Goal: Information Seeking & Learning: Learn about a topic

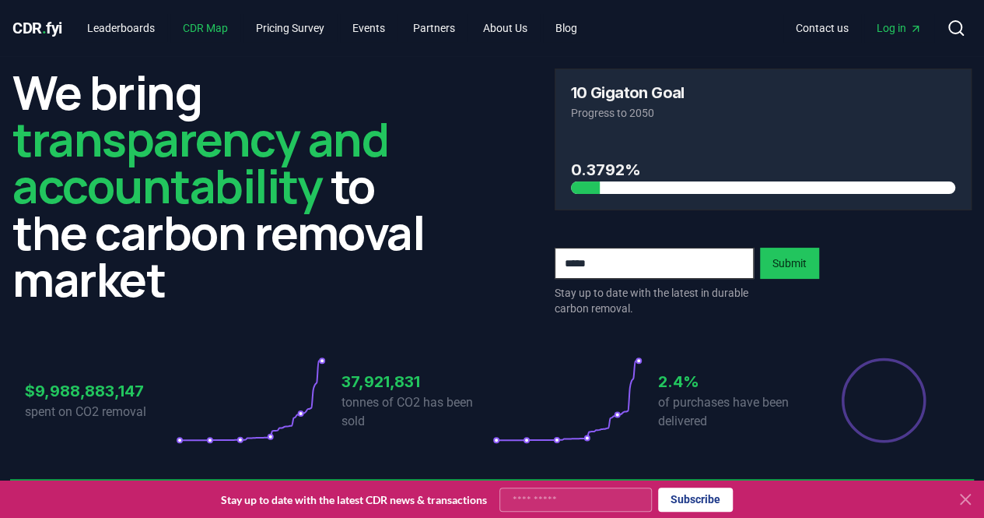
drag, startPoint x: 0, startPoint y: 0, endPoint x: 216, endPoint y: 25, distance: 217.8
click at [216, 25] on link "CDR Map" at bounding box center [205, 28] width 70 height 28
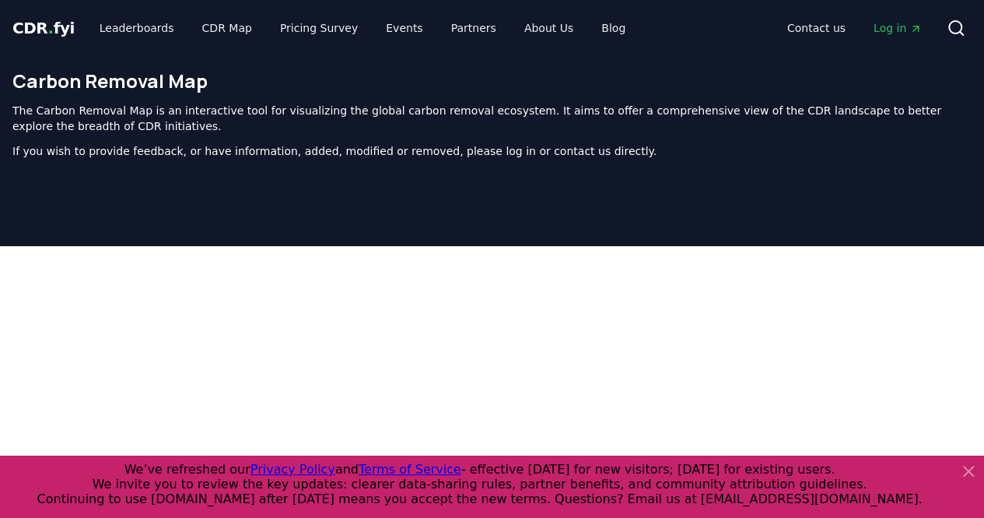
scroll to position [495, 0]
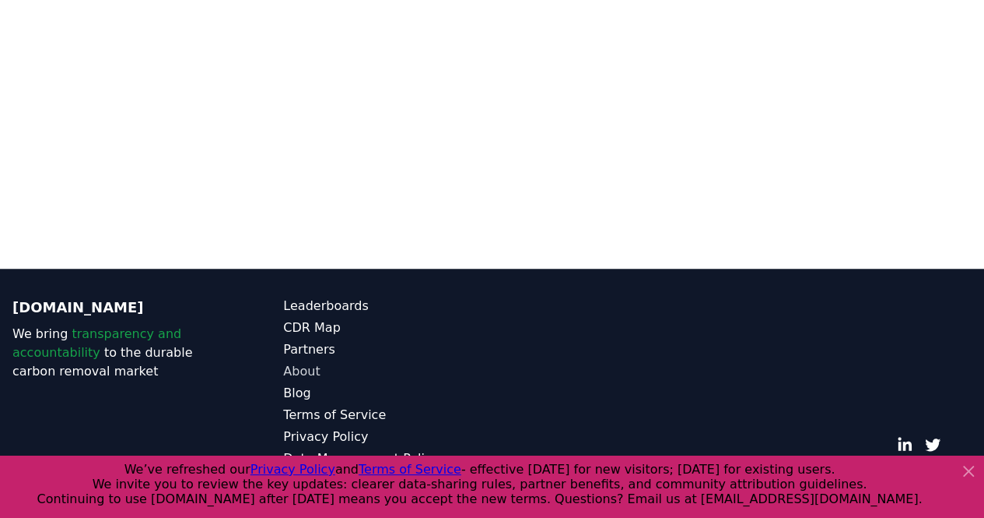
click at [291, 370] on link "About" at bounding box center [387, 371] width 209 height 19
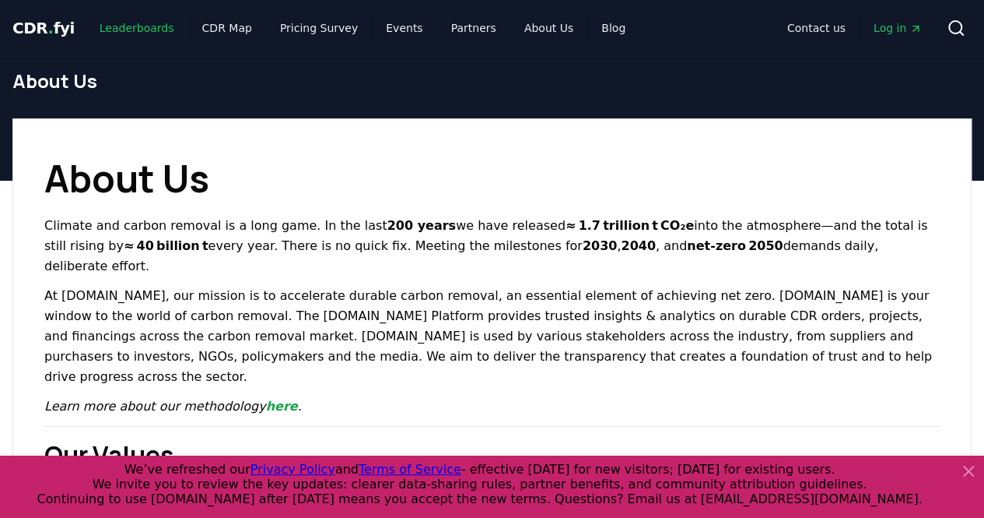
click at [149, 25] on link "Leaderboards" at bounding box center [137, 28] width 100 height 28
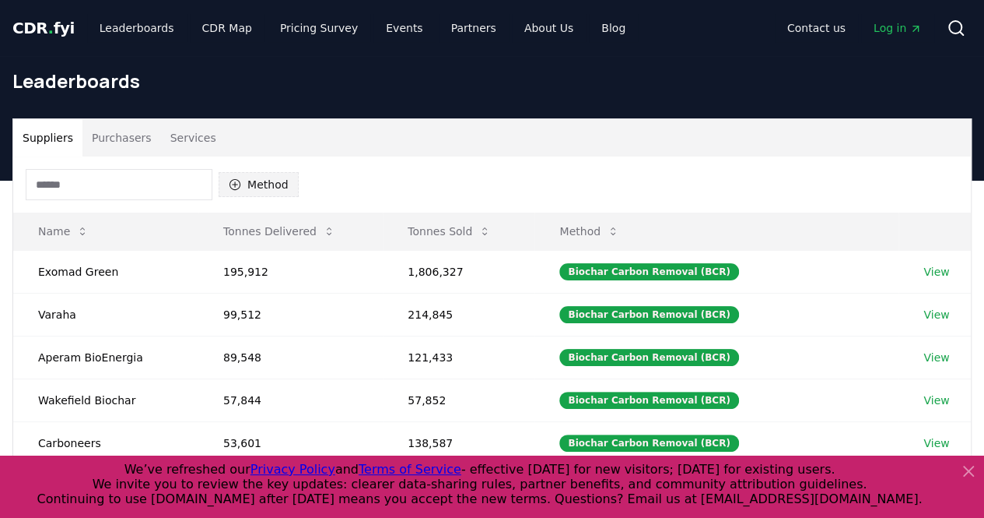
click at [254, 184] on button "Method" at bounding box center [259, 184] width 80 height 25
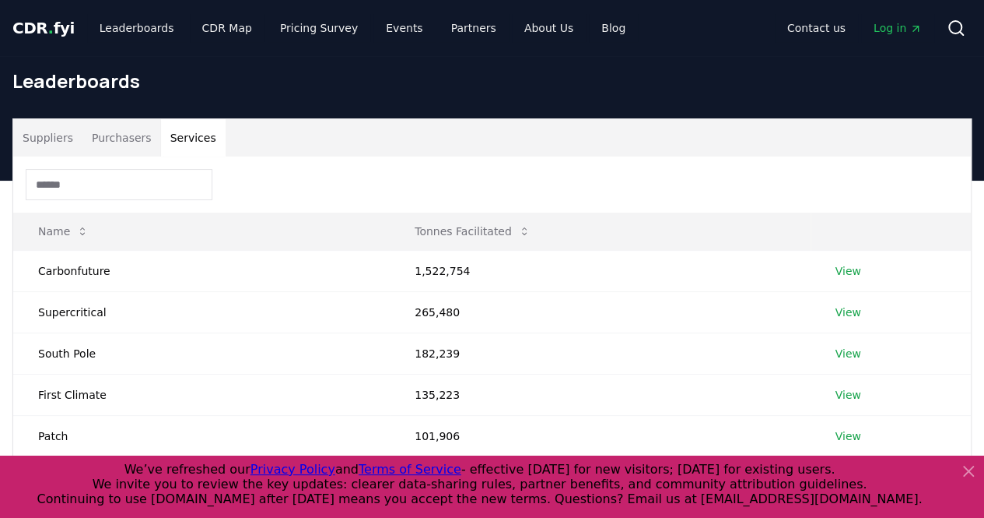
click at [176, 135] on button "Services" at bounding box center [193, 137] width 65 height 37
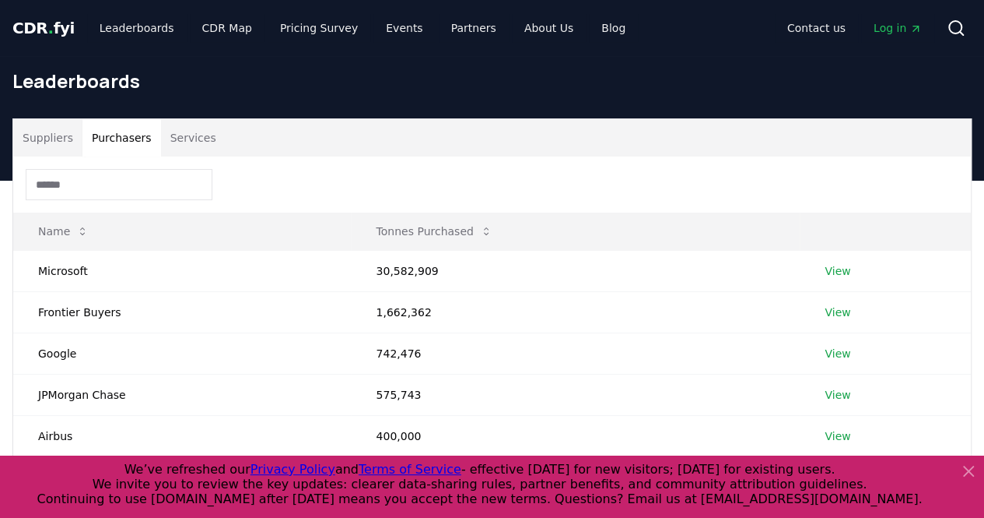
click at [107, 136] on button "Purchasers" at bounding box center [121, 137] width 79 height 37
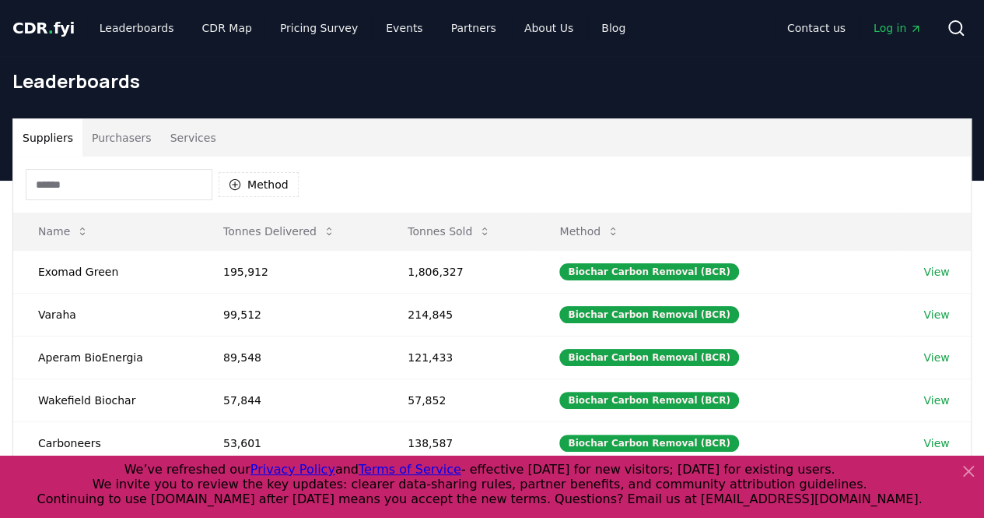
click at [51, 133] on button "Suppliers" at bounding box center [47, 137] width 69 height 37
click at [891, 24] on span "Log in" at bounding box center [898, 28] width 48 height 16
click at [893, 32] on span "Log in" at bounding box center [898, 28] width 48 height 16
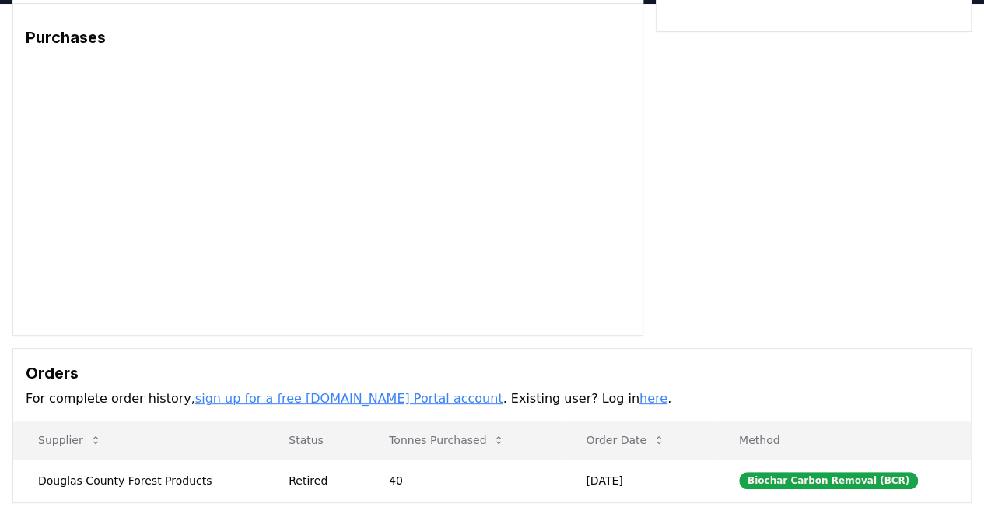
scroll to position [90, 0]
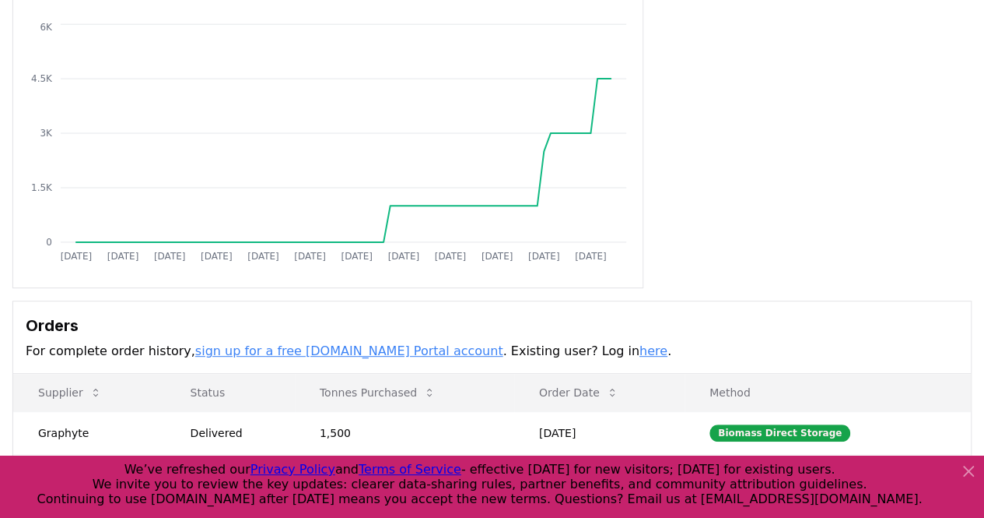
scroll to position [155, 0]
